Goal: Navigation & Orientation: Find specific page/section

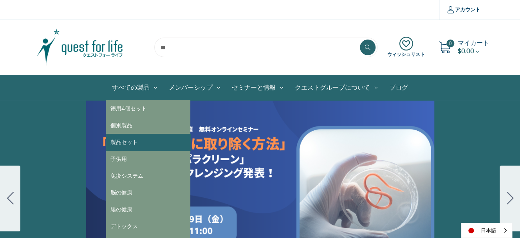
click at [139, 145] on link "製品セット" at bounding box center [148, 142] width 84 height 17
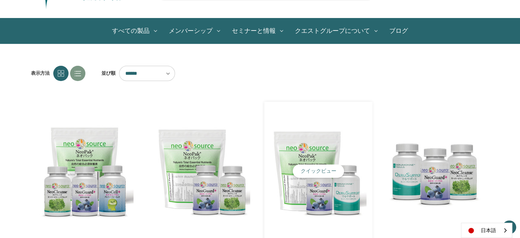
scroll to position [39, 0]
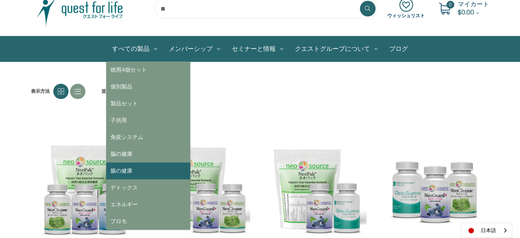
click at [129, 171] on link "腸の健康" at bounding box center [148, 171] width 84 height 17
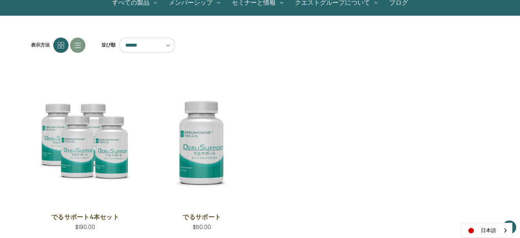
scroll to position [78, 0]
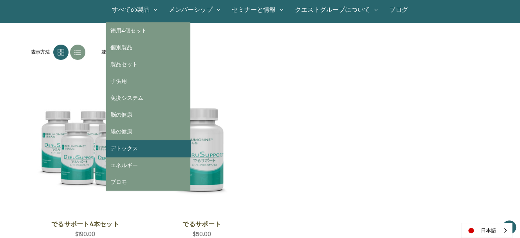
click at [130, 145] on link "デトックス" at bounding box center [148, 148] width 84 height 17
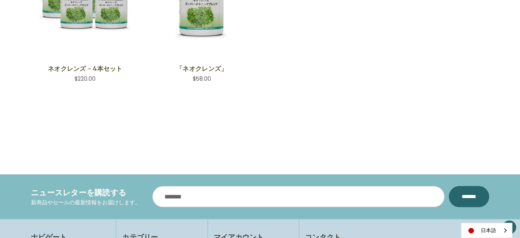
scroll to position [235, 0]
